Goal: Information Seeking & Learning: Find specific fact

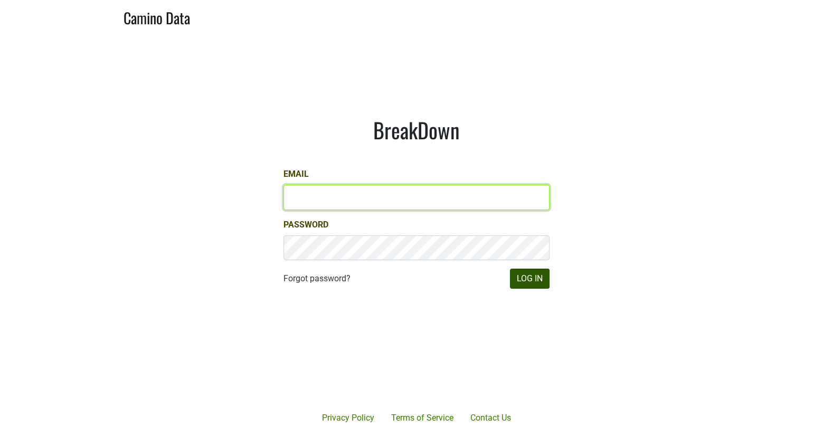
type input "matt@dumol.com"
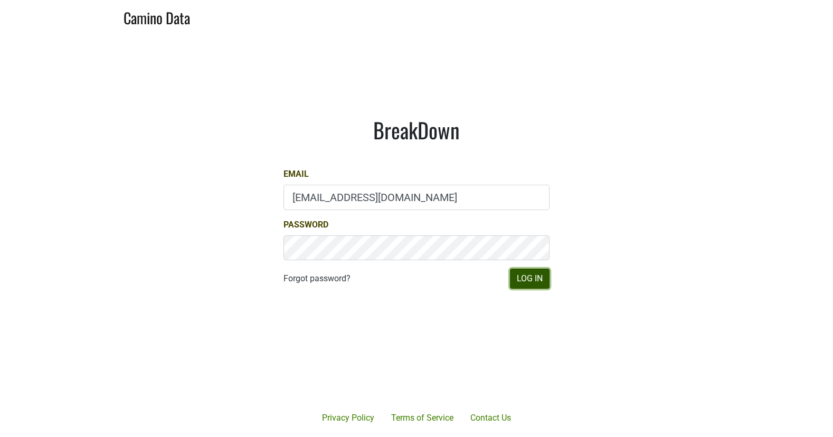
click at [530, 271] on button "Log In" at bounding box center [530, 279] width 40 height 20
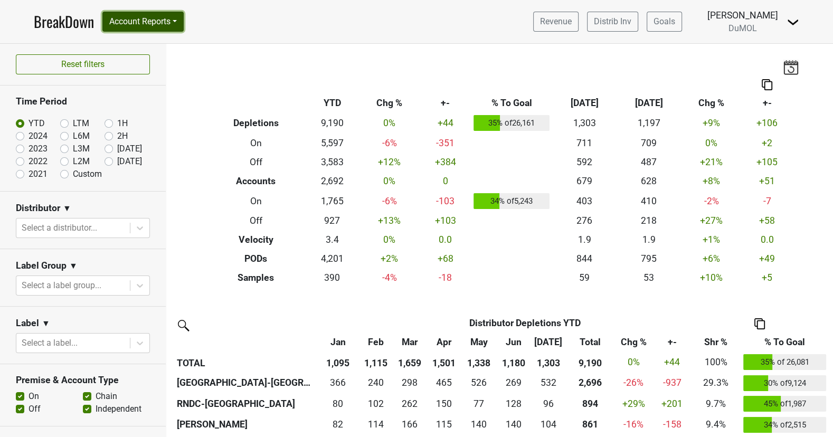
click at [145, 28] on button "Account Reports" at bounding box center [142, 22] width 81 height 20
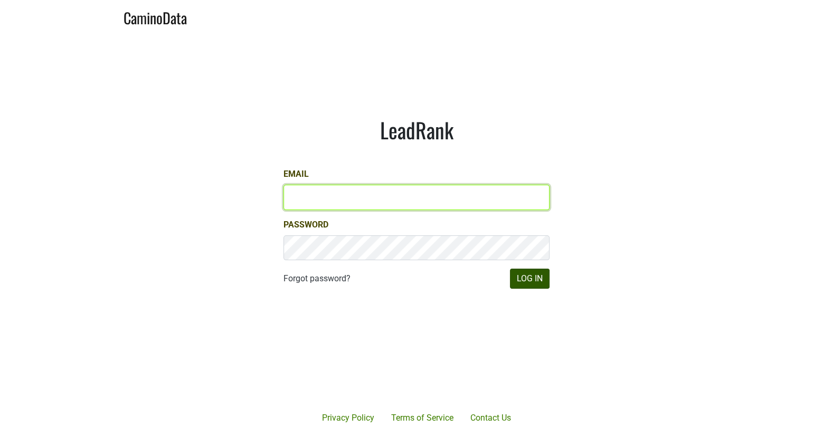
type input "[EMAIL_ADDRESS][DOMAIN_NAME]"
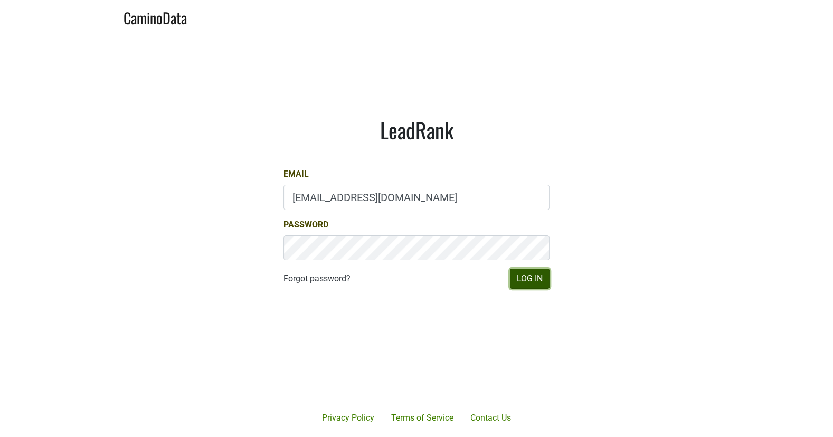
click at [532, 280] on button "Log In" at bounding box center [530, 279] width 40 height 20
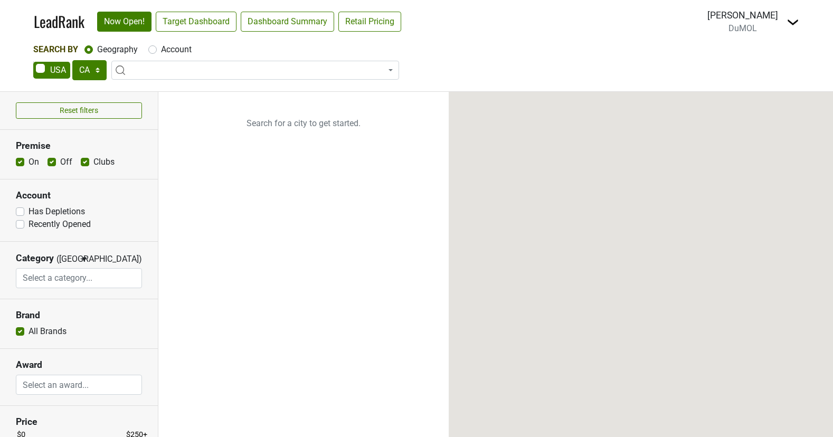
select select "CA"
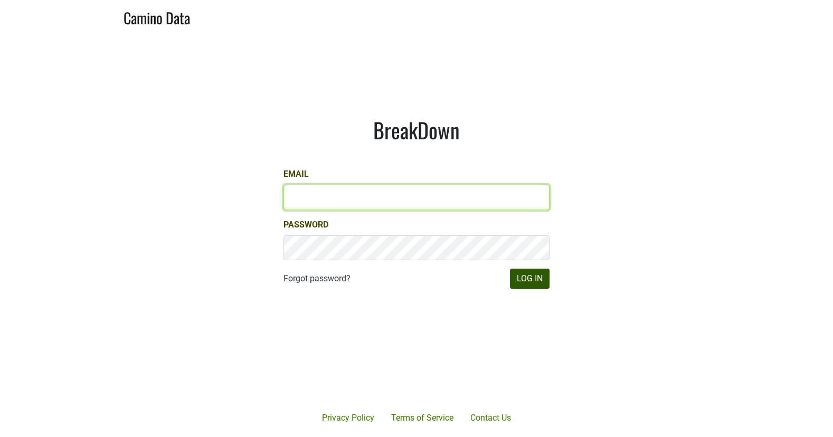
type input "matt@dumol.com"
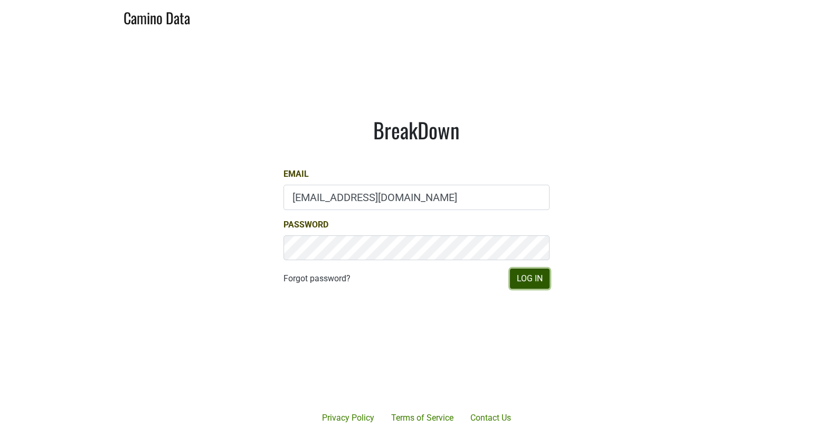
click at [545, 283] on button "Log In" at bounding box center [530, 279] width 40 height 20
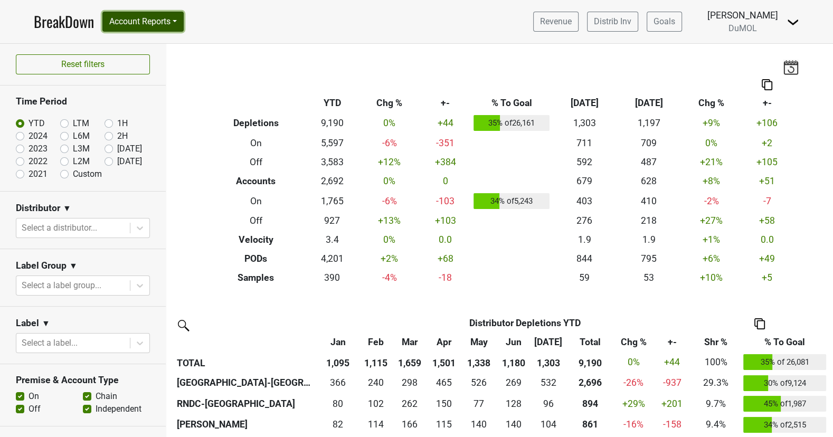
click at [177, 20] on button "Account Reports" at bounding box center [142, 22] width 81 height 20
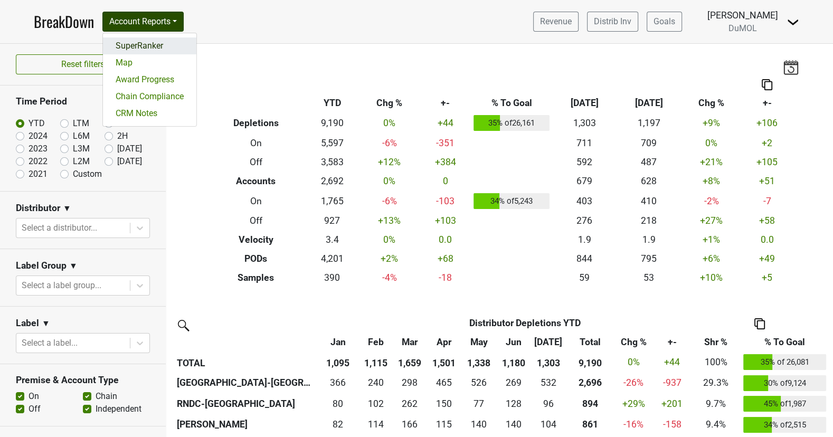
click at [165, 46] on link "SuperRanker" at bounding box center [149, 45] width 93 height 17
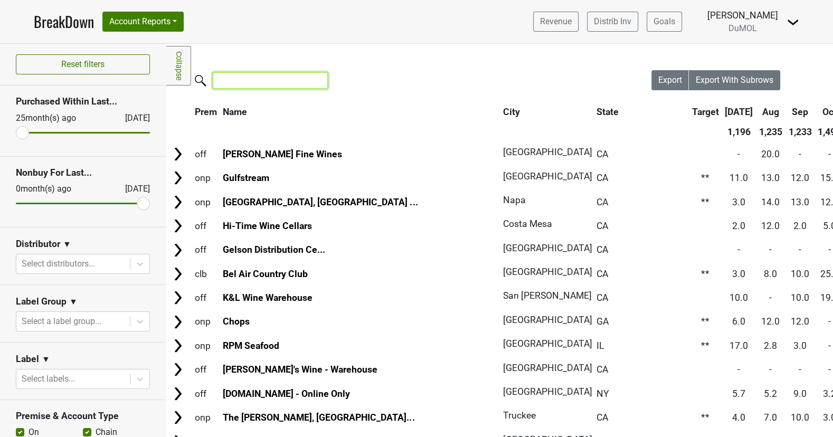
click at [241, 81] on input "search" at bounding box center [270, 80] width 115 height 16
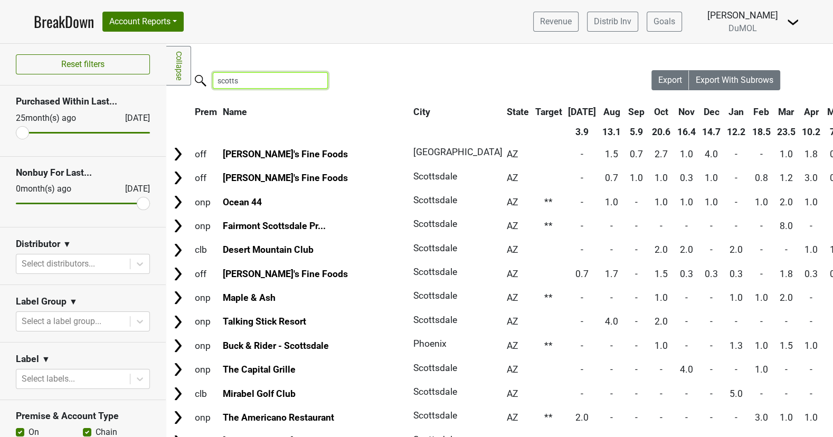
type input "scotts"
drag, startPoint x: 144, startPoint y: 198, endPoint x: 80, endPoint y: 202, distance: 64.0
type input "6"
click at [80, 203] on input "range" at bounding box center [83, 204] width 134 height 2
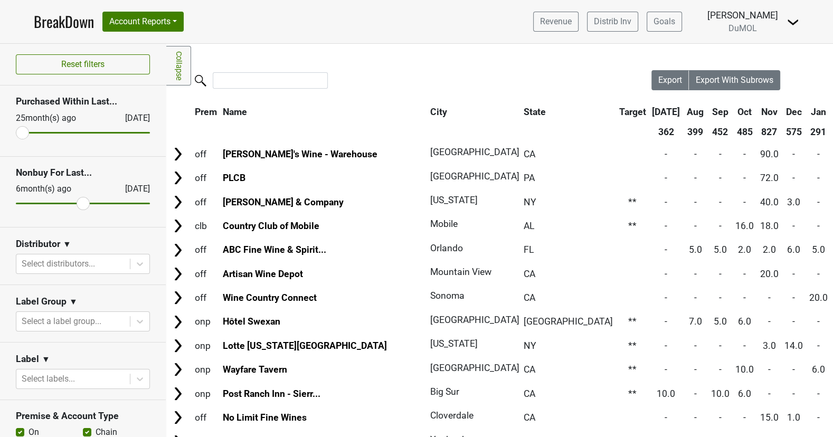
click at [272, 89] on div at bounding box center [408, 81] width 485 height 23
click at [279, 81] on input "search" at bounding box center [270, 80] width 115 height 16
click at [62, 262] on div at bounding box center [73, 264] width 103 height 15
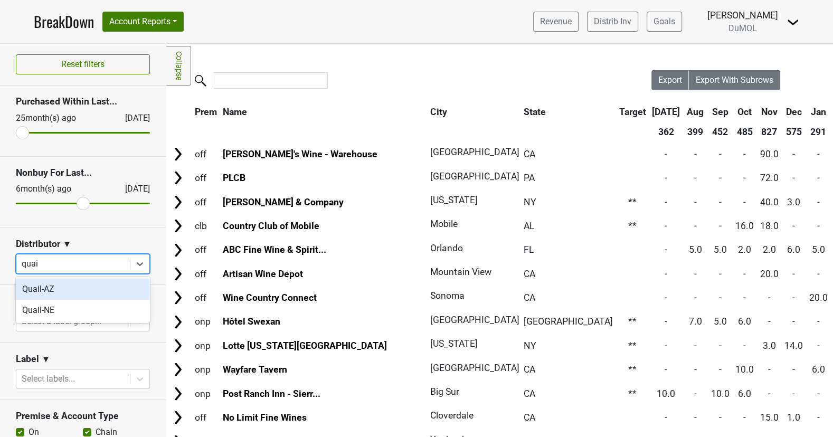
type input "quail"
click at [89, 283] on div "Quail-AZ" at bounding box center [83, 289] width 134 height 21
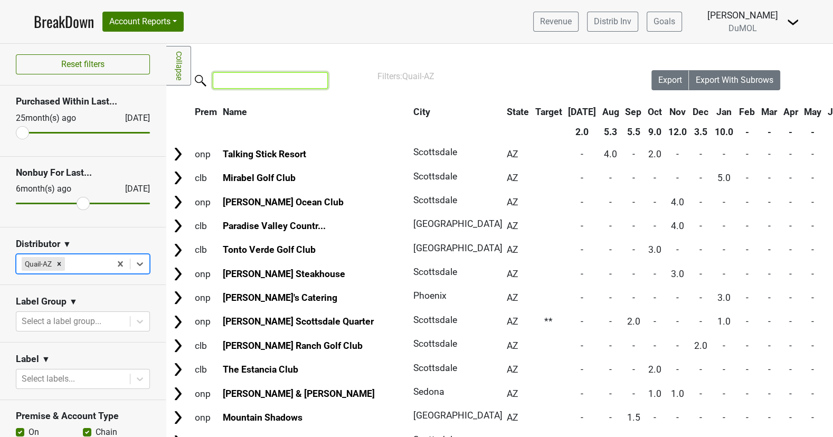
click at [279, 84] on input "search" at bounding box center [270, 80] width 115 height 16
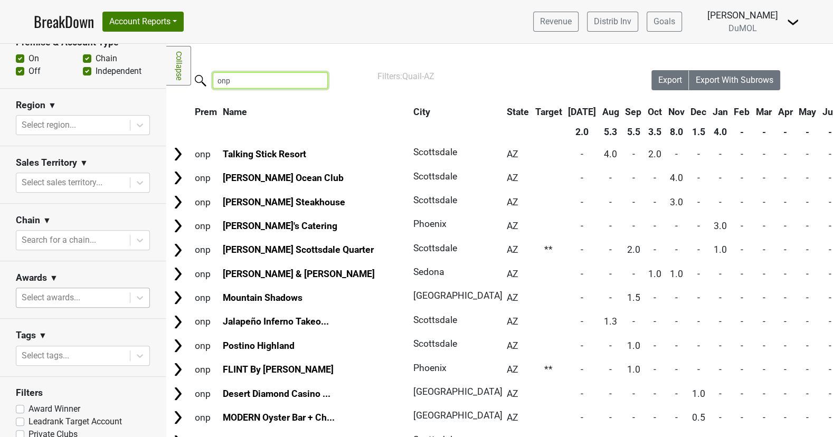
scroll to position [385, 0]
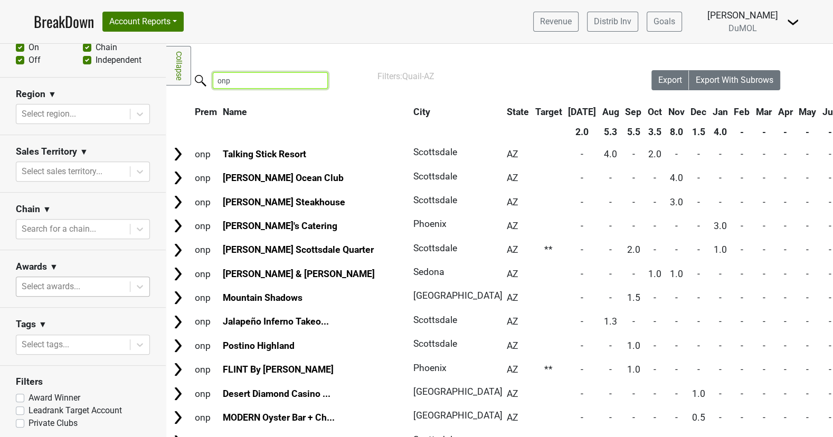
type input "onp"
click at [102, 281] on div at bounding box center [73, 286] width 103 height 15
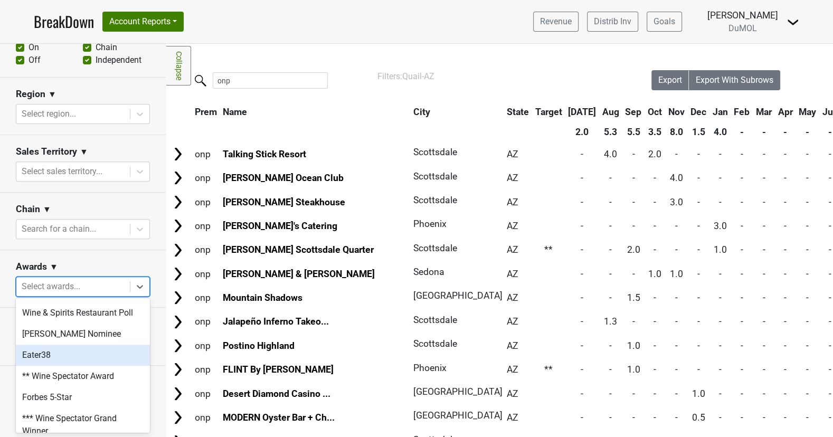
scroll to position [0, 0]
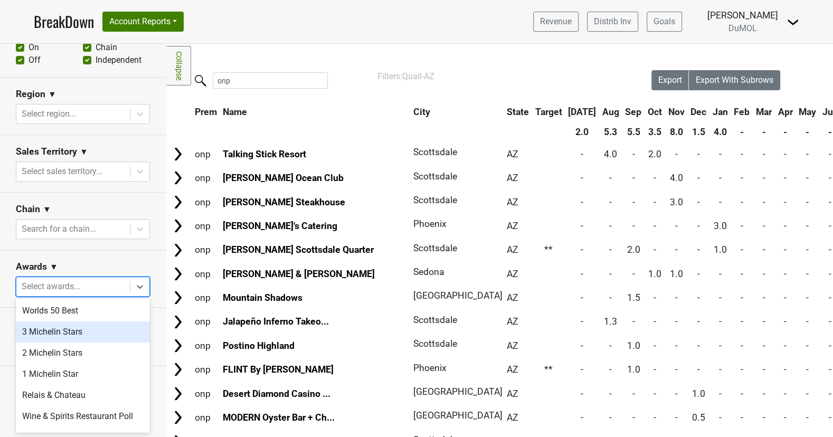
click at [89, 335] on div "3 Michelin Stars" at bounding box center [83, 332] width 134 height 21
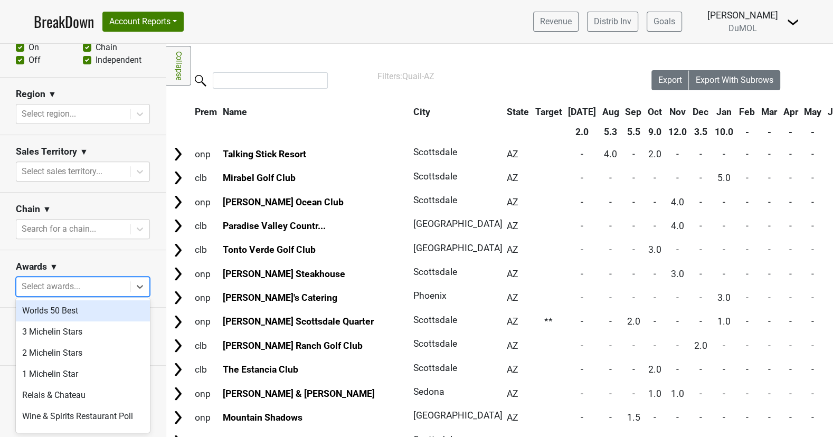
click at [99, 287] on div at bounding box center [73, 286] width 103 height 15
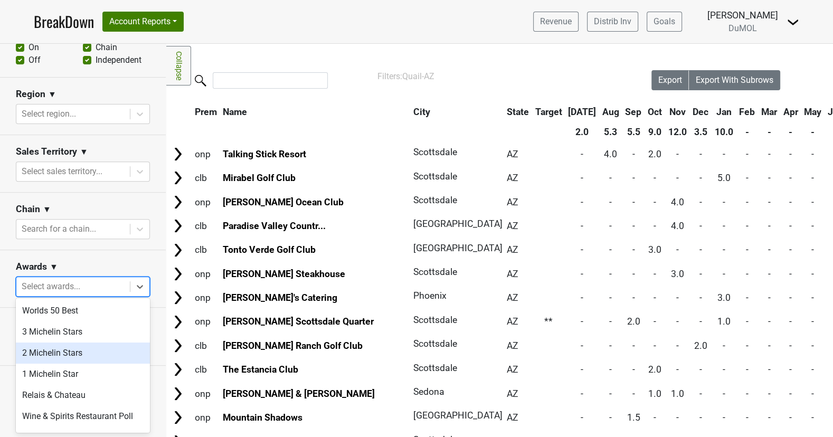
click at [98, 359] on div "2 Michelin Stars" at bounding box center [83, 353] width 134 height 21
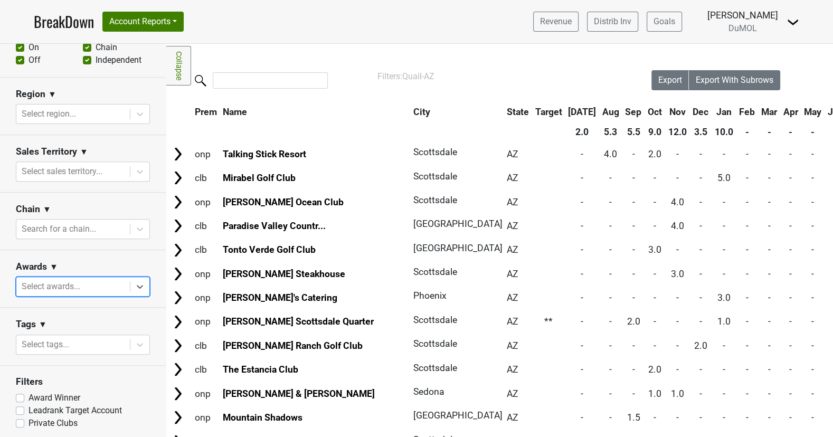
click at [95, 285] on div at bounding box center [73, 286] width 103 height 15
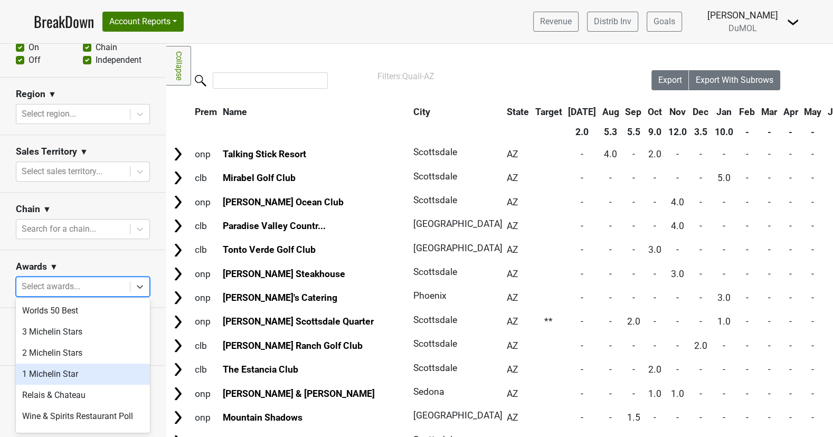
click at [89, 367] on div "1 Michelin Star" at bounding box center [83, 374] width 134 height 21
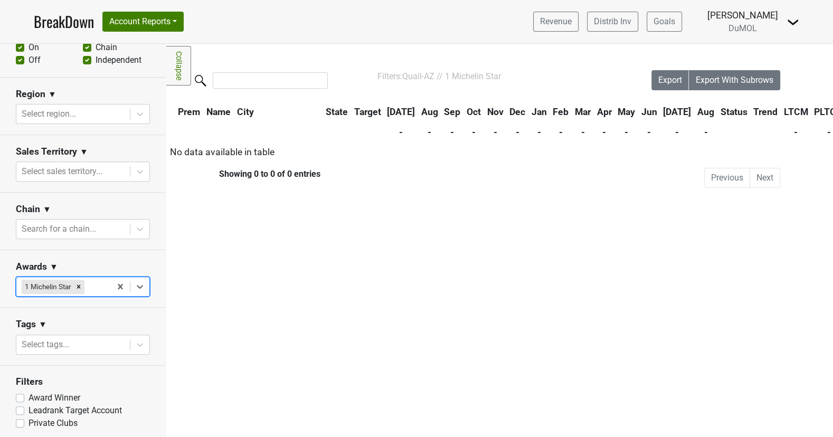
click at [118, 264] on div "Awards ▼" at bounding box center [83, 269] width 134 height 16
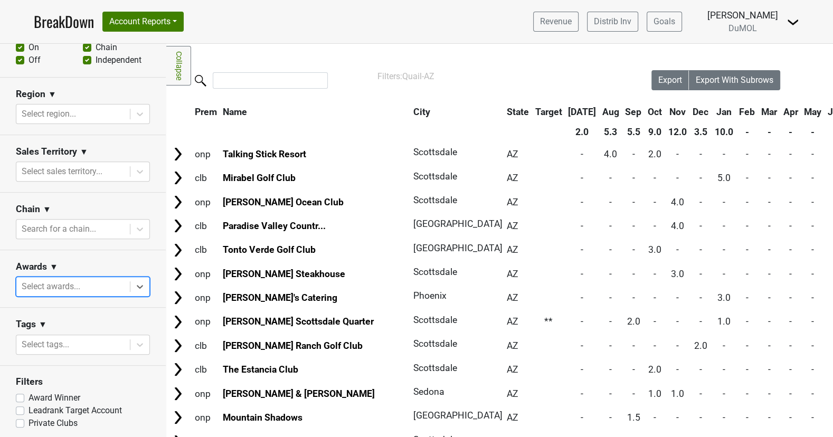
click at [106, 287] on div at bounding box center [73, 286] width 103 height 15
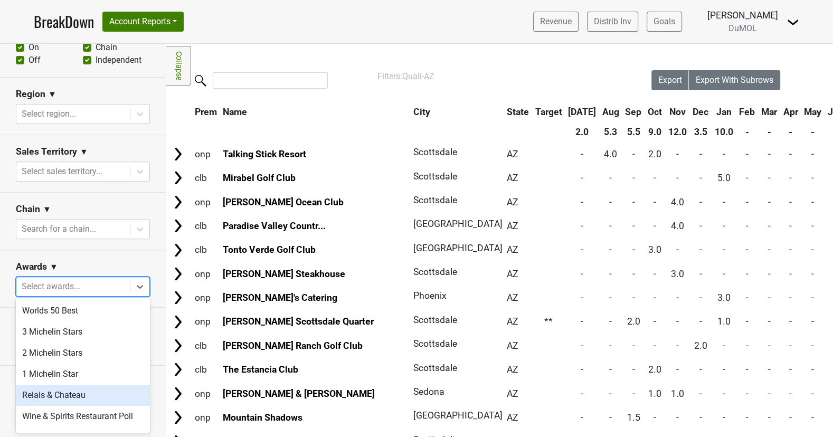
click at [111, 398] on div "Relais & Chateau" at bounding box center [83, 395] width 134 height 21
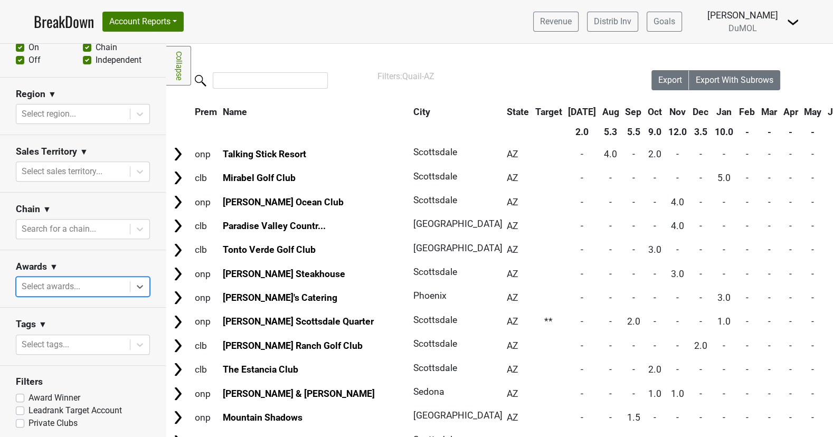
click at [107, 283] on div at bounding box center [73, 286] width 103 height 15
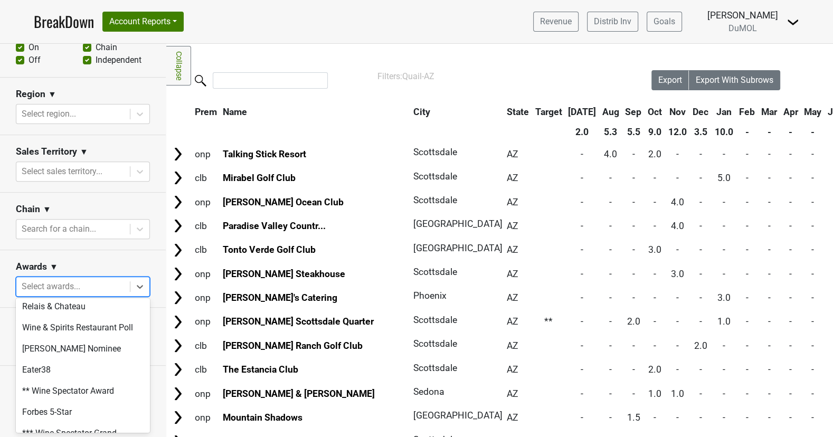
scroll to position [90, 0]
click at [122, 250] on section "Awards ▼ All selected options have been cleared. option Relais & Chateau focuse…" at bounding box center [83, 279] width 166 height 58
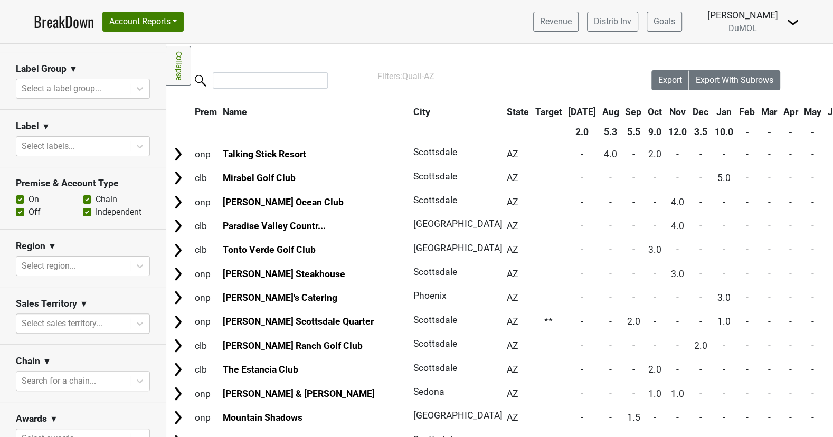
scroll to position [234, 0]
click at [108, 259] on div at bounding box center [73, 265] width 103 height 15
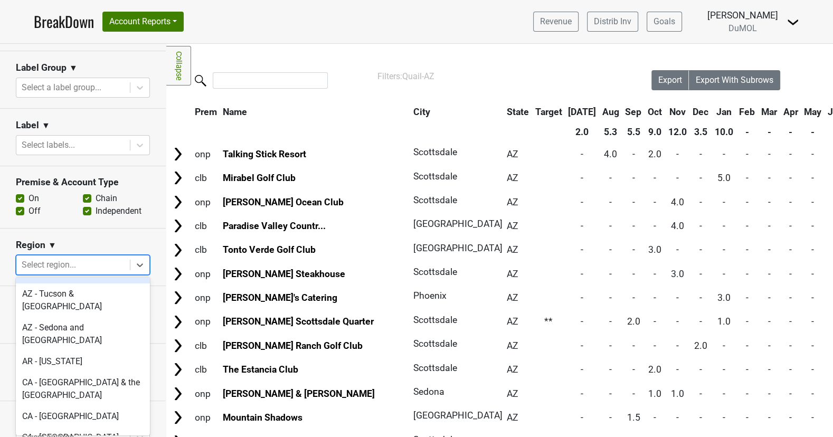
scroll to position [83, 0]
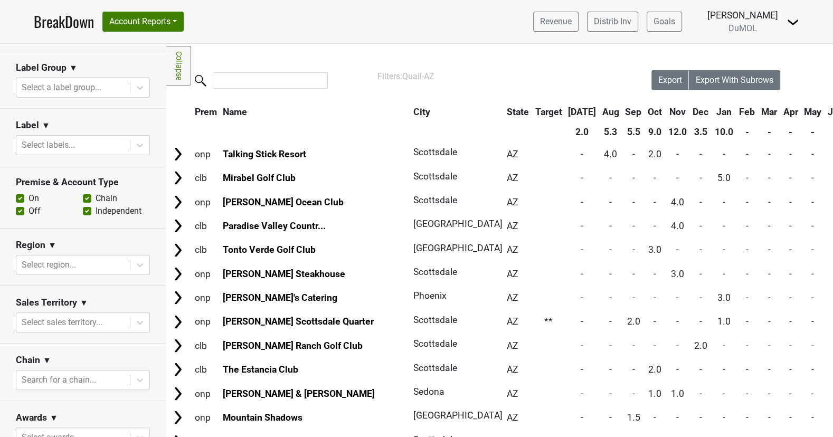
click at [124, 239] on div "Region ▼" at bounding box center [83, 247] width 134 height 16
click at [281, 81] on input "search" at bounding box center [270, 80] width 115 height 16
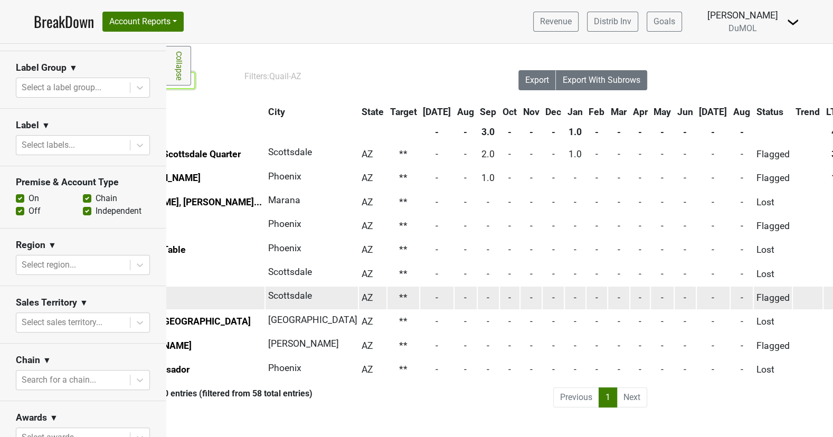
scroll to position [0, 0]
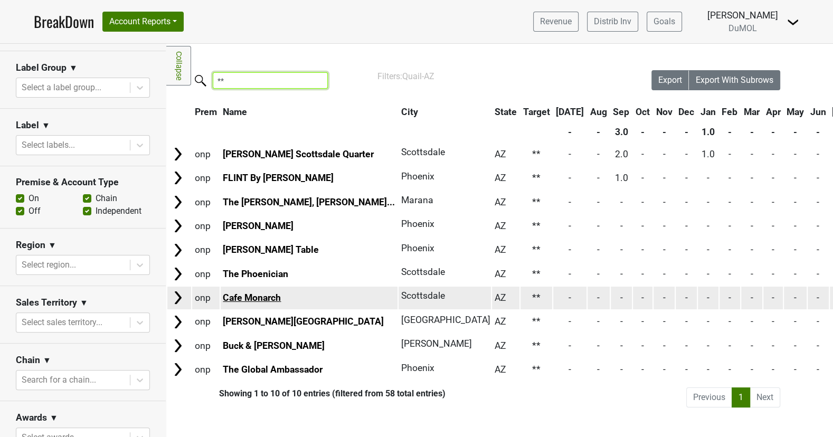
type input "**"
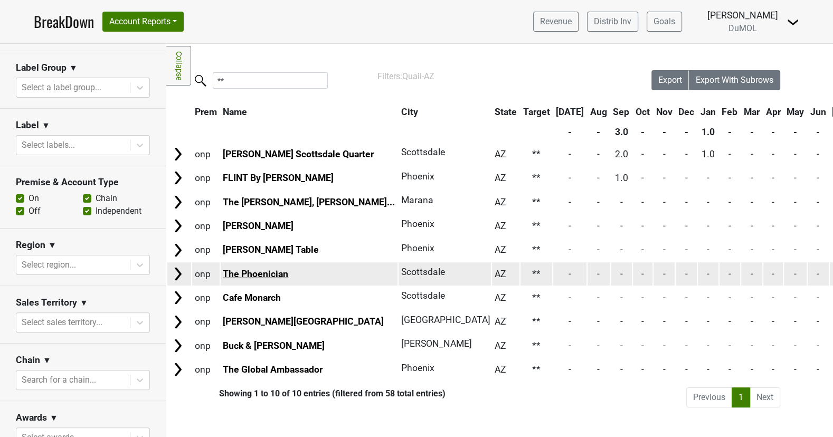
click at [271, 270] on link "The Phoenician" at bounding box center [255, 274] width 65 height 11
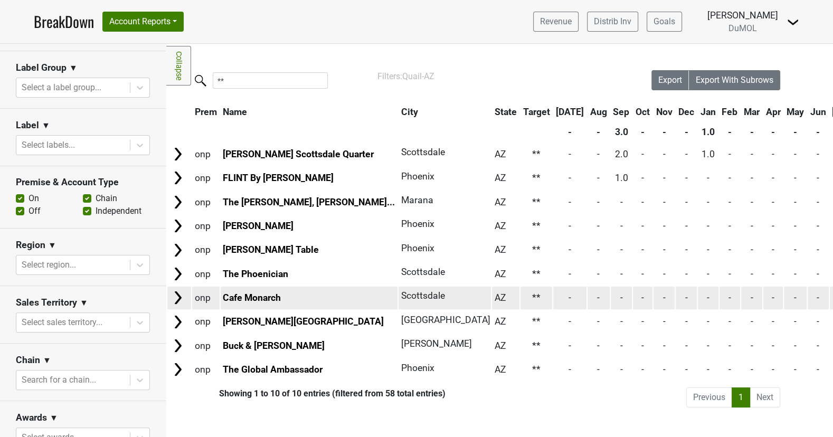
click at [289, 294] on td "Cafe Monarch" at bounding box center [309, 298] width 177 height 23
drag, startPoint x: 285, startPoint y: 298, endPoint x: 217, endPoint y: 296, distance: 67.6
click at [217, 296] on tr "onp Cafe Monarch Scottsdale AZ ** - - - - - - - - - - - - - Flagged" at bounding box center [799, 298] width 1264 height 23
copy tr "Cafe Monarch"
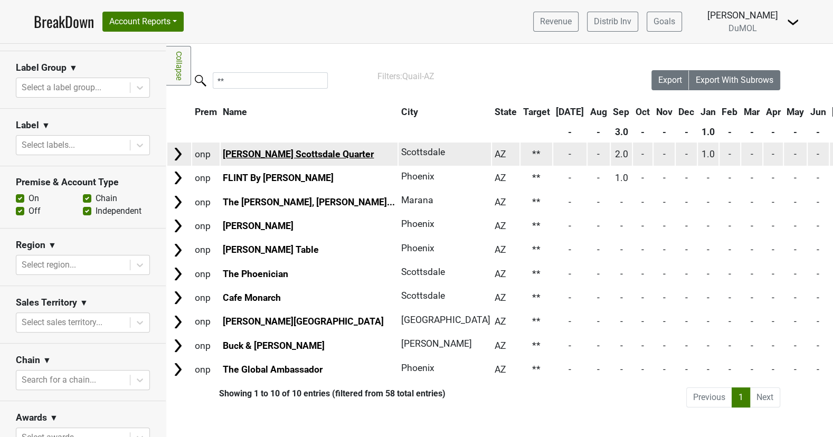
click at [295, 155] on link "[PERSON_NAME] Scottsdale Quarter" at bounding box center [298, 154] width 151 height 11
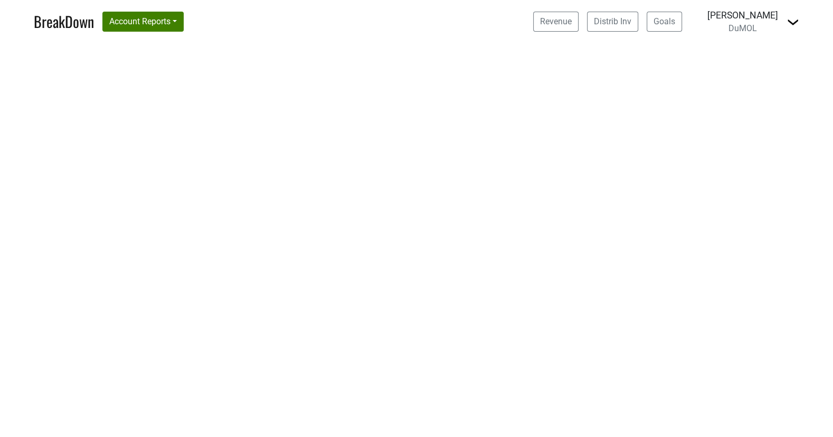
select select "CA"
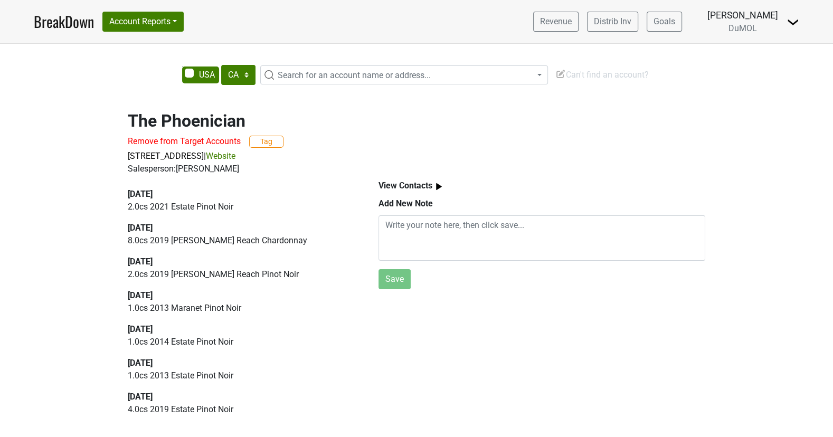
click at [225, 120] on h2 "The Phoenician" at bounding box center [417, 121] width 578 height 20
drag, startPoint x: 248, startPoint y: 117, endPoint x: 96, endPoint y: 116, distance: 152.0
click at [96, 116] on div "The Phoenician Remove from Target Accounts Tag [STREET_ADDRESS] | Website Sales…" at bounding box center [416, 263] width 833 height 331
copy h2 "The Phoenician"
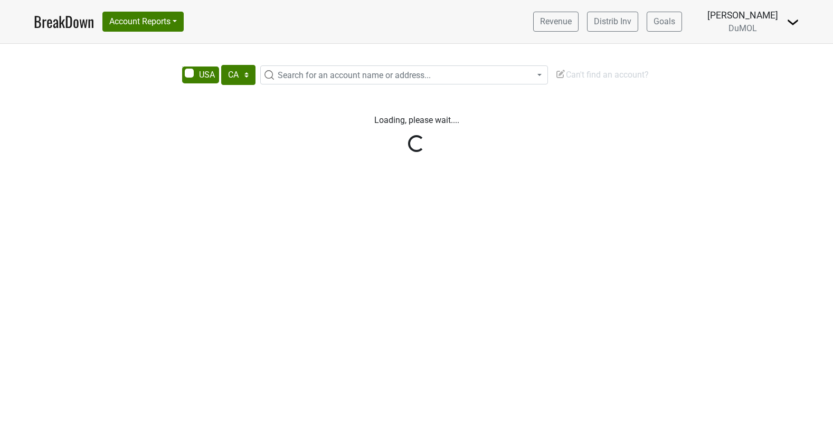
select select "CA"
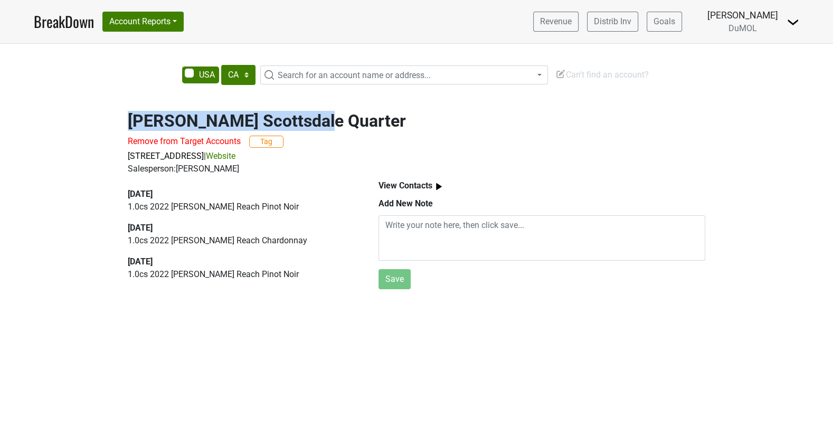
drag, startPoint x: 325, startPoint y: 125, endPoint x: 130, endPoint y: 124, distance: 194.8
click at [130, 124] on h2 "[PERSON_NAME] Scottsdale Quarter" at bounding box center [417, 121] width 578 height 20
copy h2 "[PERSON_NAME] Scottsdale Quarter"
click at [260, 114] on h2 "[PERSON_NAME] Scottsdale Quarter" at bounding box center [417, 121] width 578 height 20
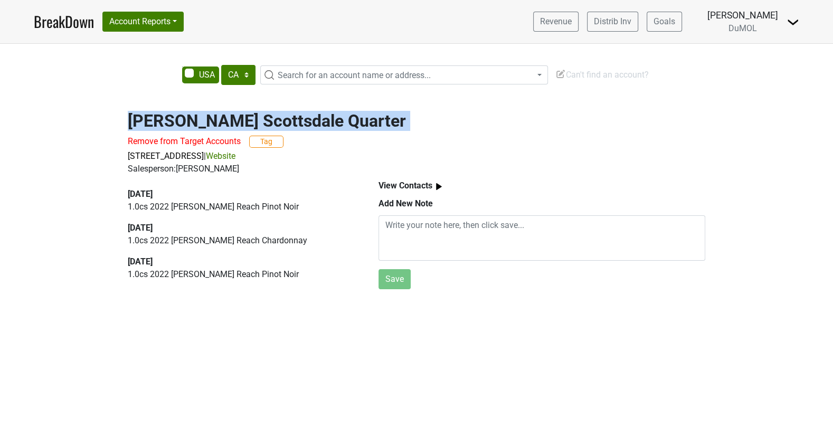
click at [260, 114] on h2 "[PERSON_NAME] Scottsdale Quarter" at bounding box center [417, 121] width 578 height 20
